Goal: Task Accomplishment & Management: Manage account settings

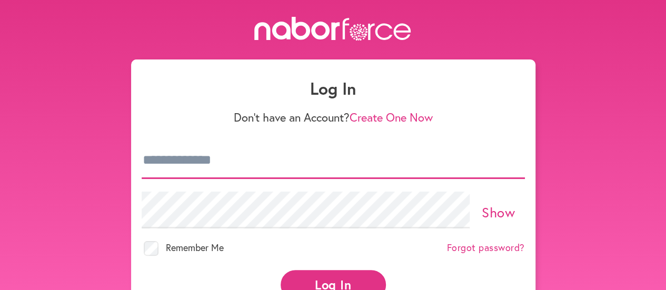
click at [319, 149] on input "email" at bounding box center [333, 160] width 383 height 37
click at [305, 156] on input "email" at bounding box center [333, 160] width 383 height 37
type input "*"
type input "**********"
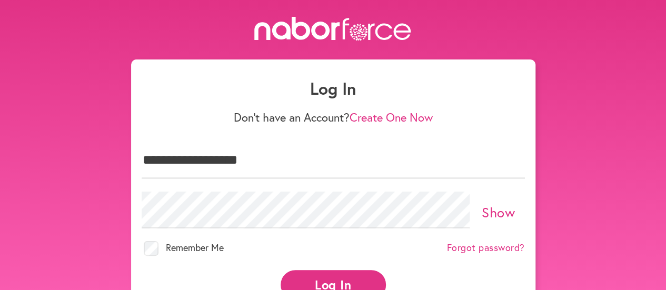
click at [337, 281] on button "Log In" at bounding box center [332, 284] width 105 height 29
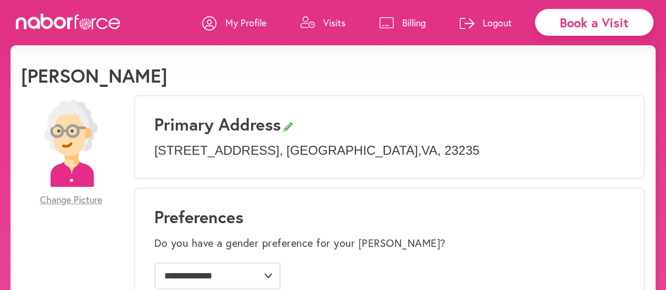
scroll to position [13, 0]
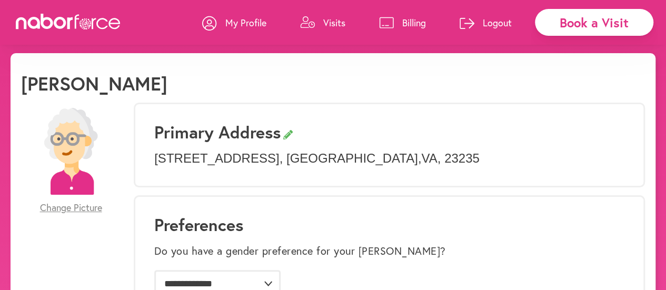
click at [331, 21] on p "Visits" at bounding box center [334, 22] width 22 height 13
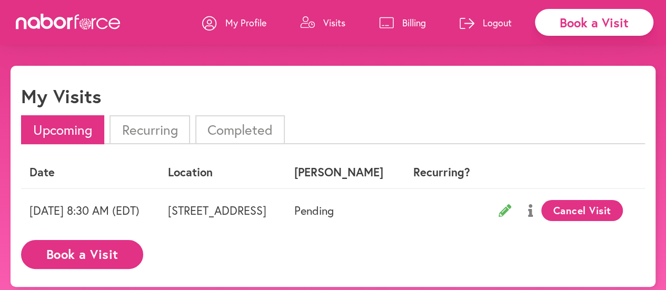
click at [246, 18] on p "My Profile" at bounding box center [245, 22] width 41 height 13
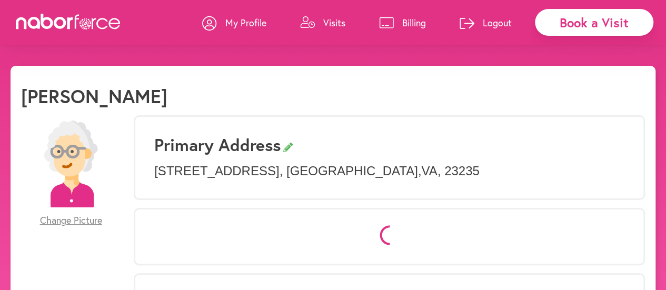
scroll to position [13, 0]
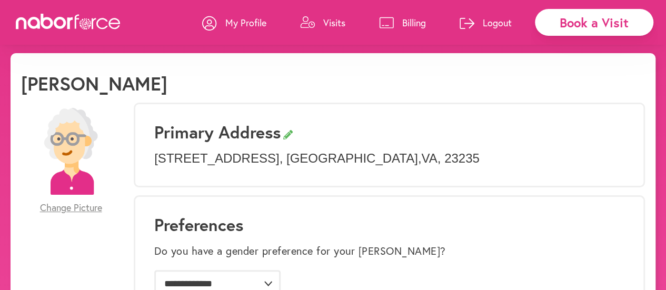
click at [247, 23] on p "My Profile" at bounding box center [245, 22] width 41 height 13
click at [85, 206] on span "Change Picture" at bounding box center [71, 208] width 62 height 12
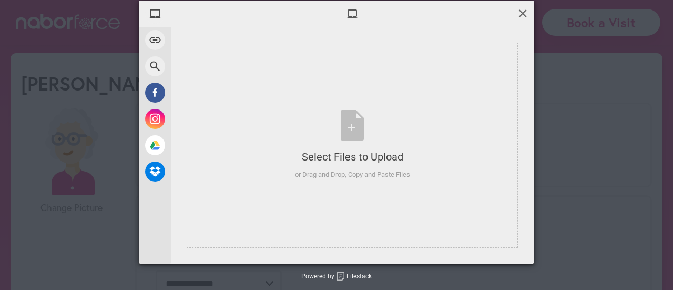
click at [522, 13] on span at bounding box center [523, 13] width 12 height 12
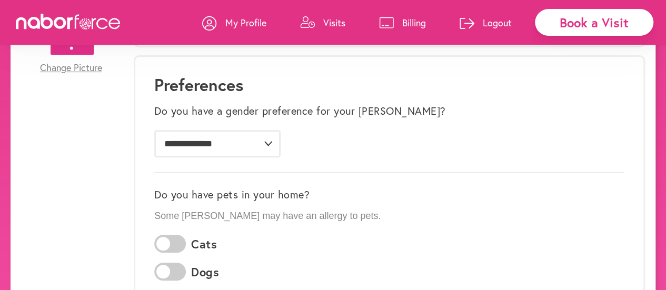
scroll to position [0, 0]
